Goal: Use online tool/utility

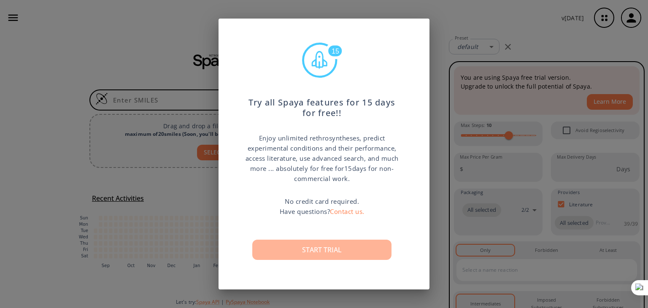
click at [347, 248] on button "Start trial" at bounding box center [321, 249] width 139 height 20
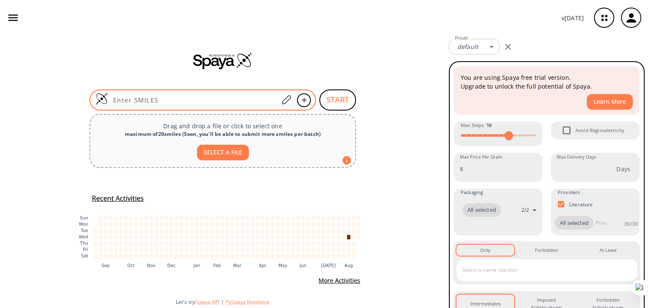
drag, startPoint x: 157, startPoint y: 104, endPoint x: 158, endPoint y: 97, distance: 7.3
click at [157, 97] on input at bounding box center [193, 100] width 170 height 8
click at [142, 98] on input at bounding box center [193, 100] width 170 height 8
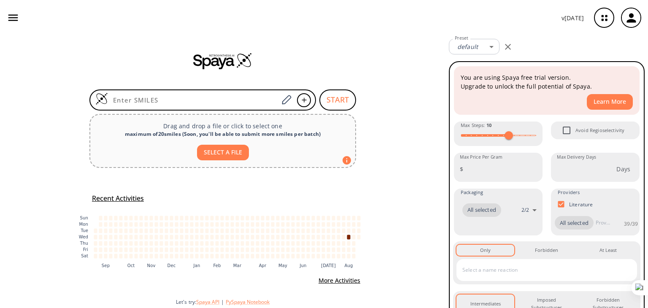
drag, startPoint x: 147, startPoint y: 99, endPoint x: 196, endPoint y: 68, distance: 58.7
click at [143, 99] on input at bounding box center [193, 100] width 170 height 8
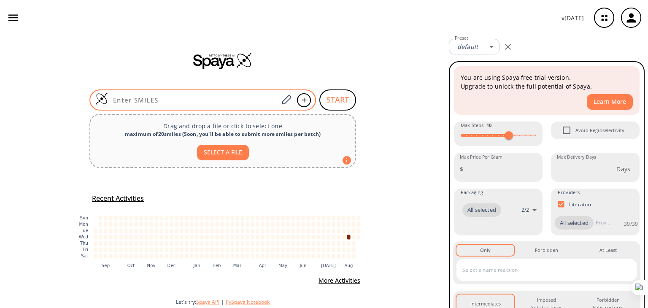
click at [164, 100] on input at bounding box center [193, 100] width 170 height 8
paste input "CC(=O)Oc1ccccc1C(=O)O"
type input "CC(=O)Oc1ccccc1C(=O)O"
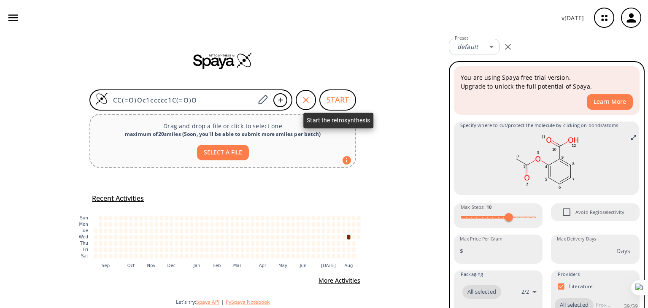
click at [334, 100] on button "START" at bounding box center [337, 99] width 37 height 21
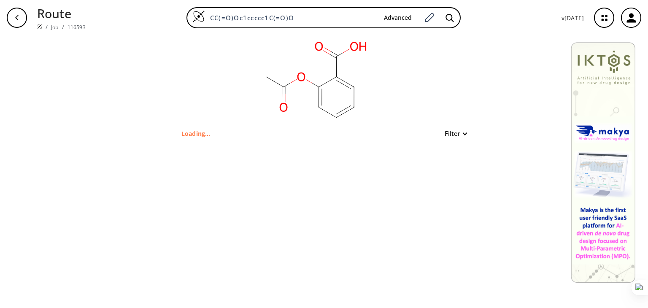
type input "c1cccc(c1OC(=O)C)C(O)=O"
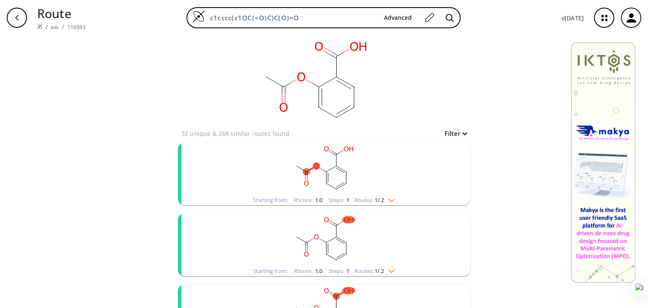
click at [390, 201] on img "clusters" at bounding box center [389, 198] width 11 height 7
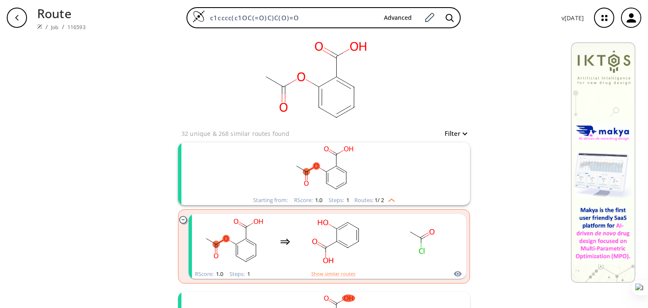
scroll to position [84, 0]
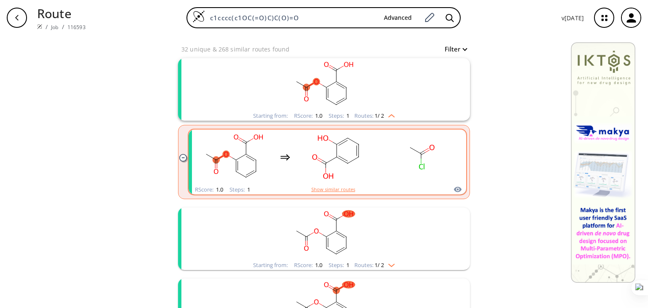
click at [334, 189] on button "Show similar routes" at bounding box center [333, 190] width 44 height 8
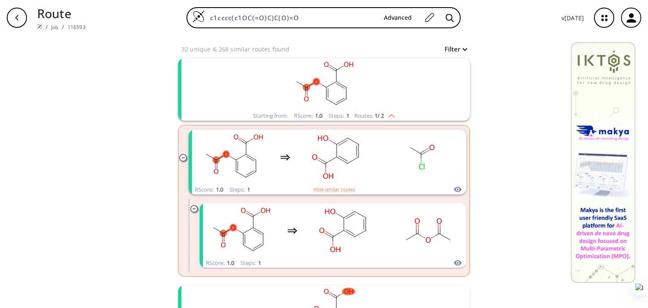
click at [386, 117] on img "clusters" at bounding box center [389, 114] width 11 height 7
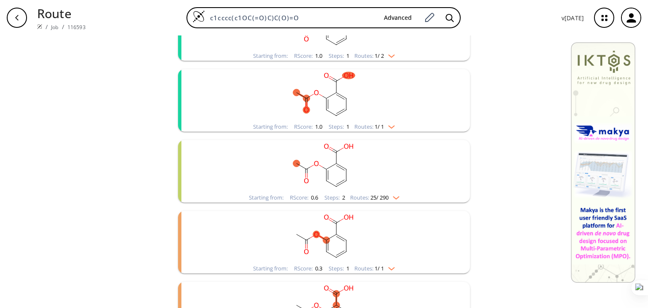
scroll to position [295, 0]
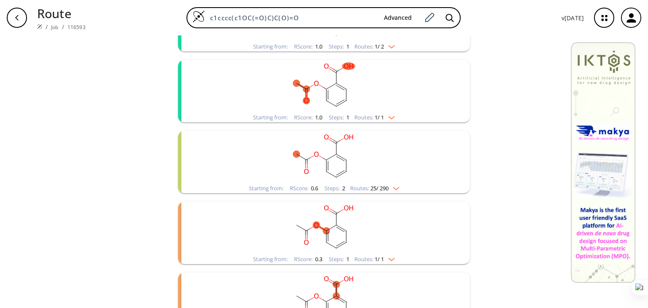
click at [393, 188] on img "clusters" at bounding box center [393, 186] width 11 height 7
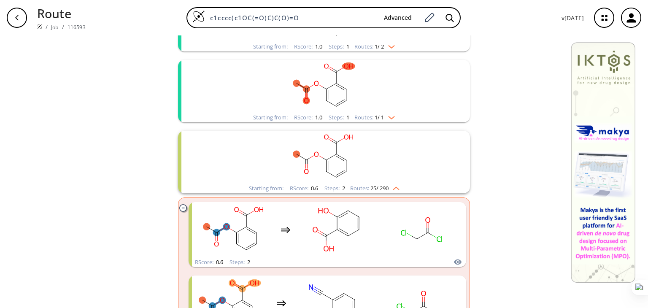
click at [398, 186] on img "clusters" at bounding box center [393, 186] width 11 height 7
